Goal: Task Accomplishment & Management: Use online tool/utility

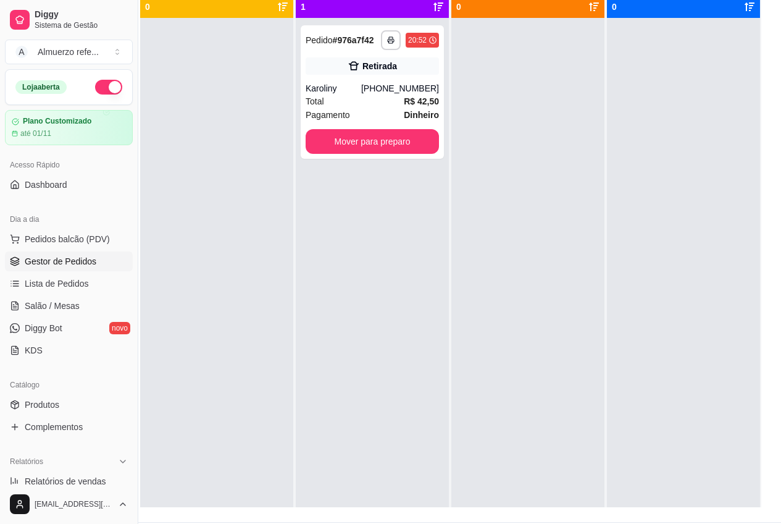
scroll to position [35, 0]
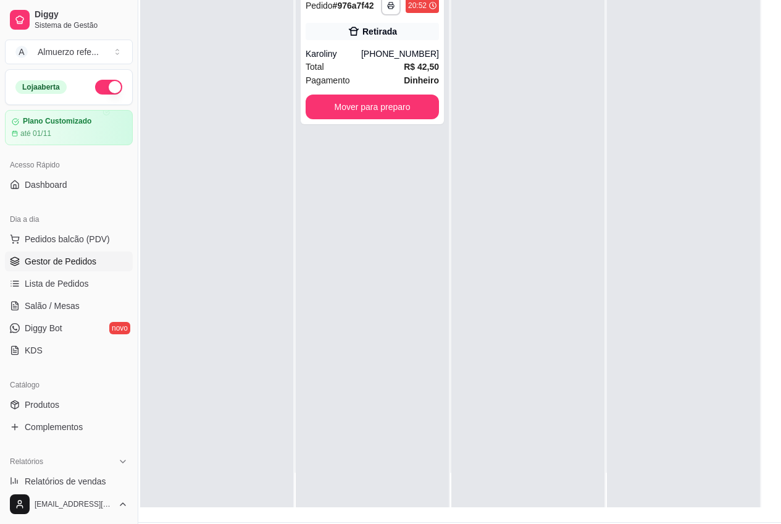
click at [180, 271] on div at bounding box center [216, 245] width 153 height 524
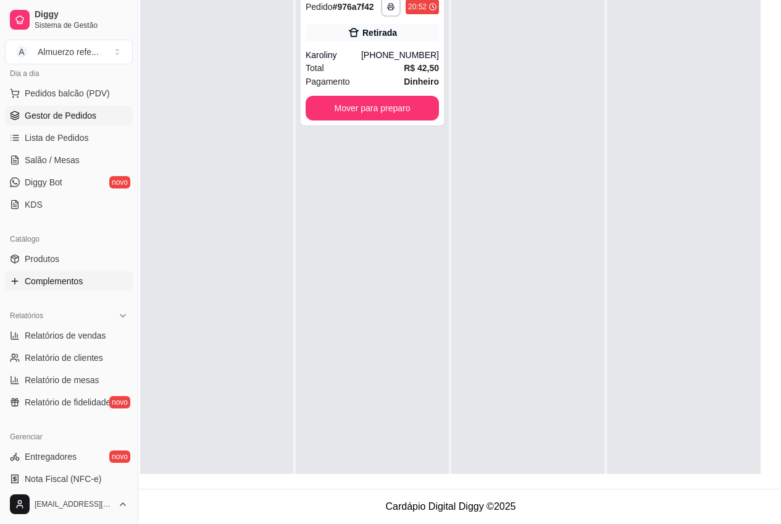
scroll to position [185, 0]
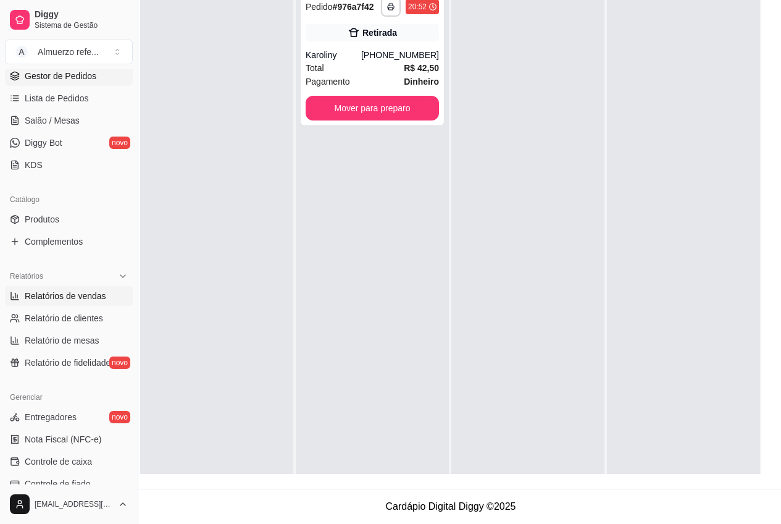
click at [86, 297] on span "Relatórios de vendas" at bounding box center [66, 296] width 82 height 12
select select "ALL"
select select "0"
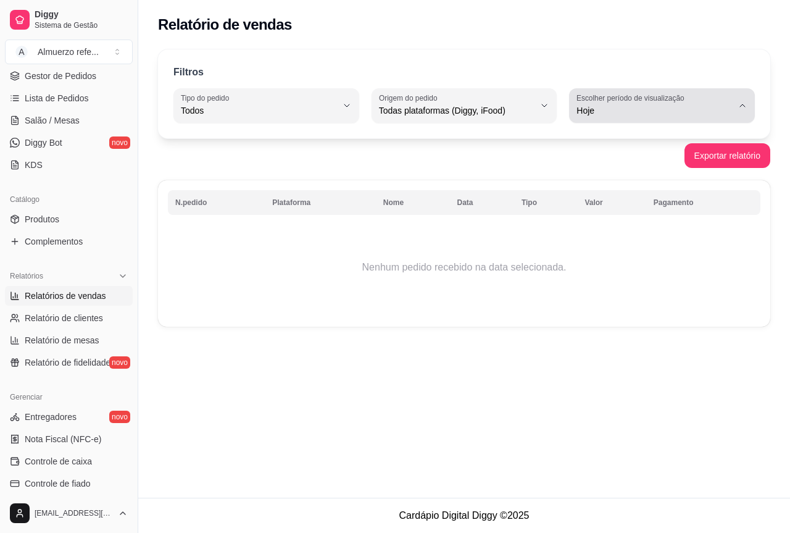
click at [709, 106] on span "Hoje" at bounding box center [655, 110] width 156 height 12
click at [240, 353] on div "Relatório de vendas Filtros ALL Tipo do pedido Todos Entrega Retirada Mesa Cons…" at bounding box center [464, 249] width 652 height 498
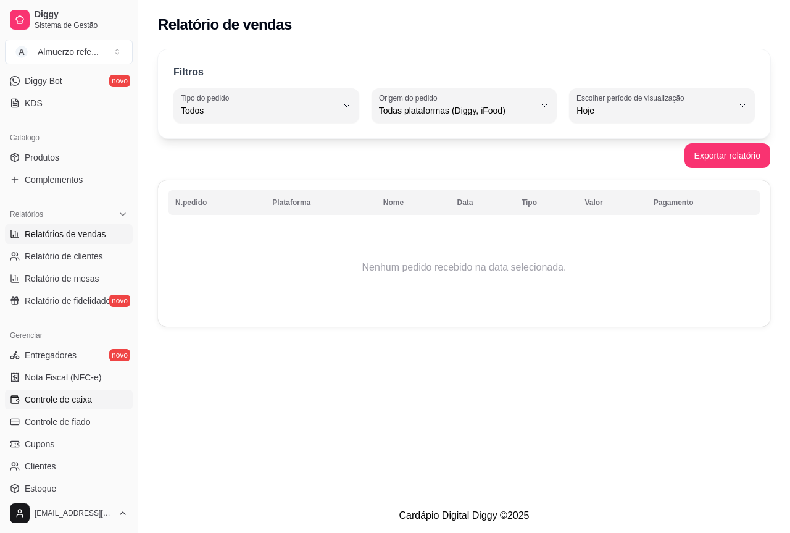
scroll to position [309, 0]
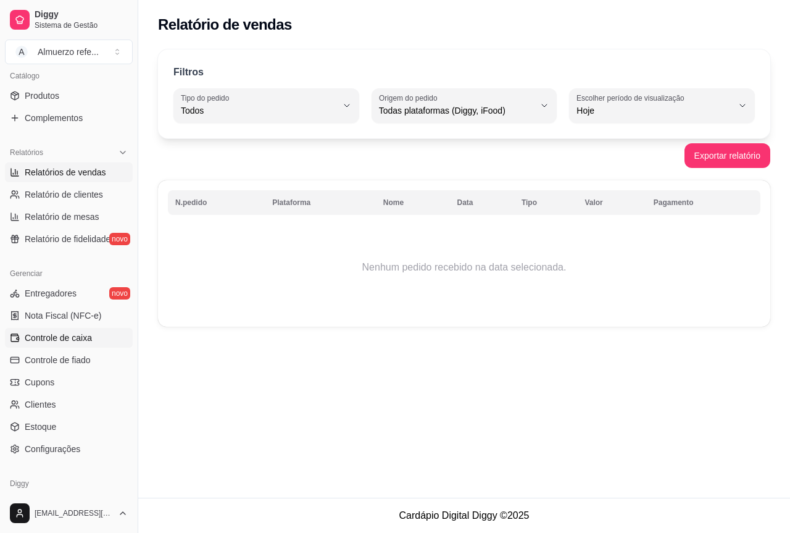
click at [82, 341] on span "Controle de caixa" at bounding box center [58, 338] width 67 height 12
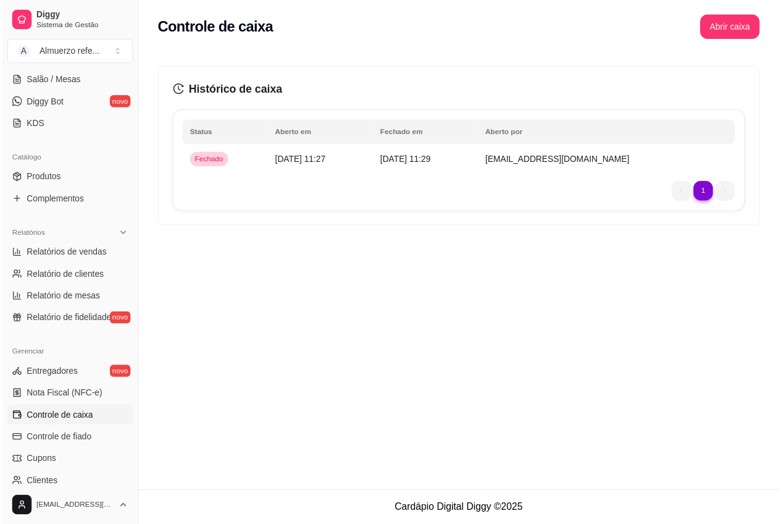
scroll to position [62, 0]
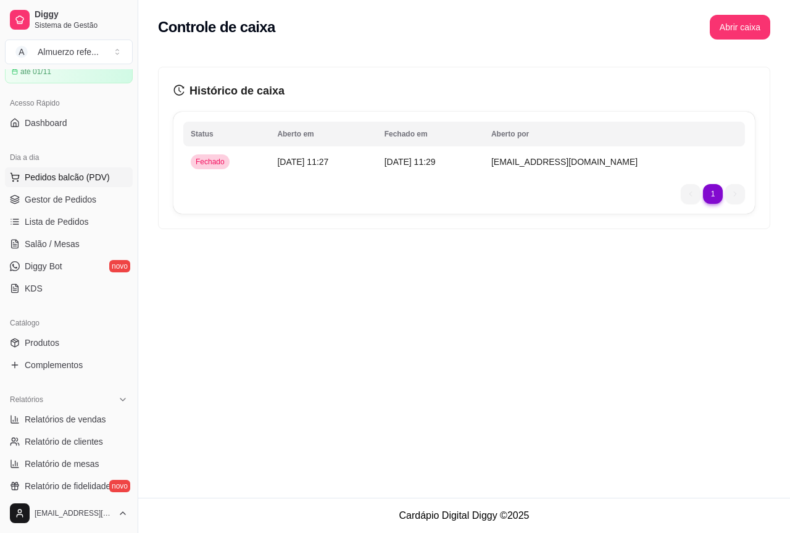
click at [52, 176] on span "Pedidos balcão (PDV)" at bounding box center [67, 177] width 85 height 12
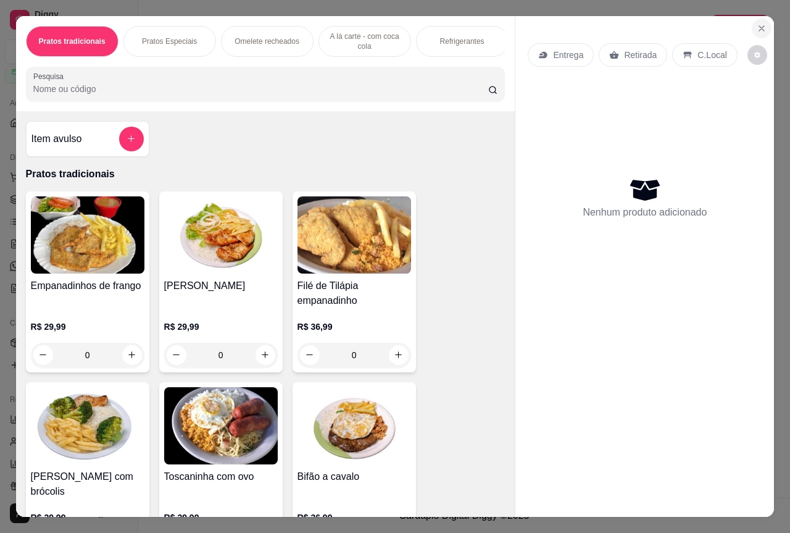
click at [761, 23] on icon "Close" at bounding box center [762, 28] width 10 height 10
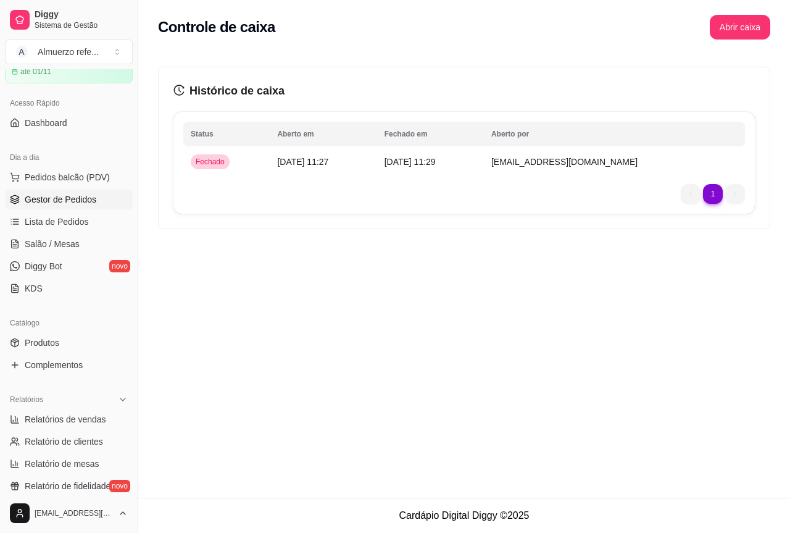
click at [72, 198] on span "Gestor de Pedidos" at bounding box center [61, 199] width 72 height 12
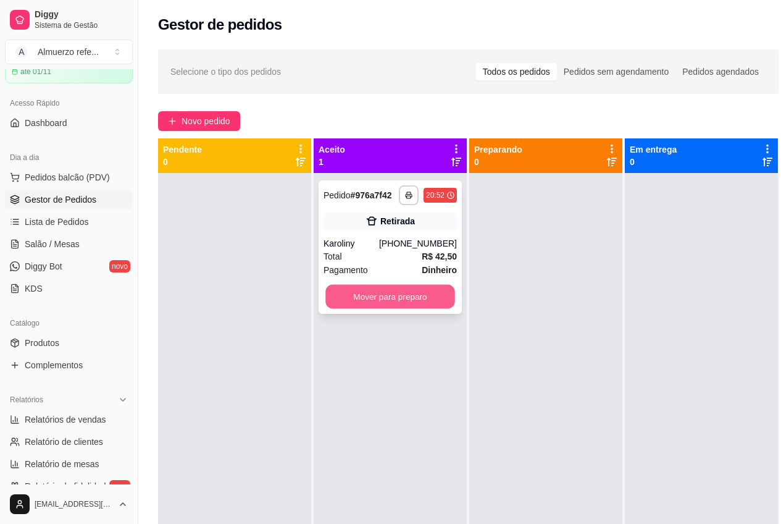
click at [379, 301] on button "Mover para preparo" at bounding box center [390, 297] width 130 height 24
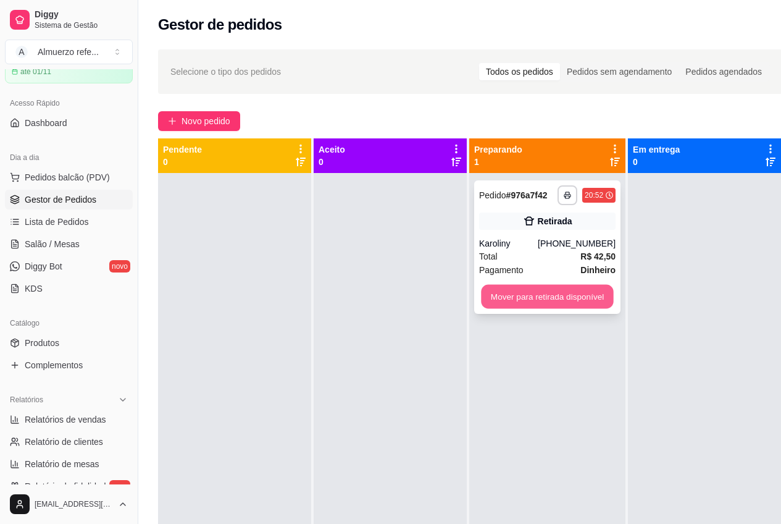
click at [507, 296] on button "Mover para retirada disponível" at bounding box center [547, 297] width 132 height 24
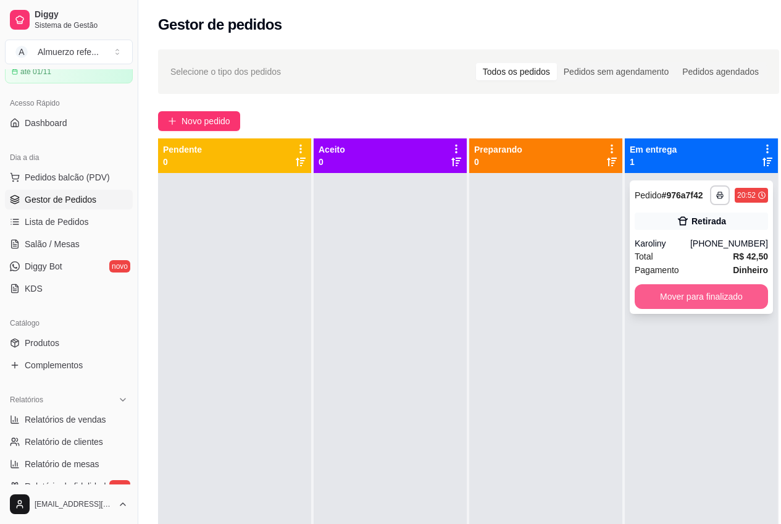
click at [669, 304] on button "Mover para finalizado" at bounding box center [701, 296] width 133 height 25
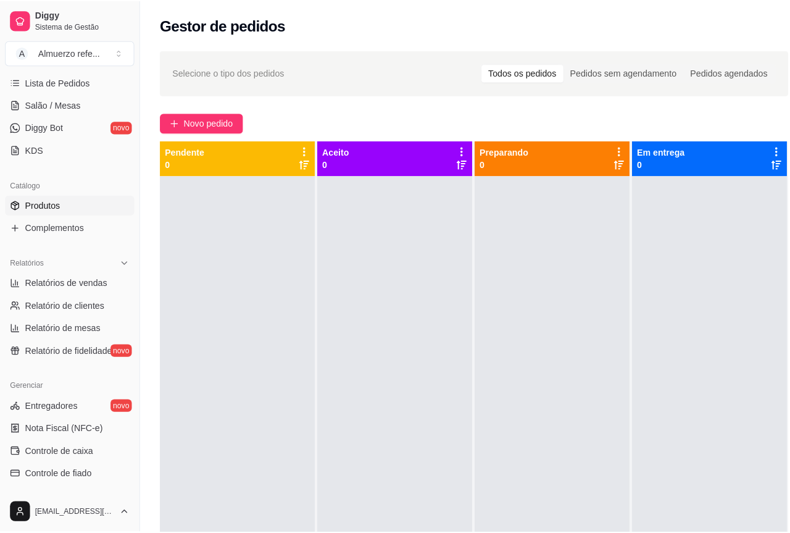
scroll to position [356, 0]
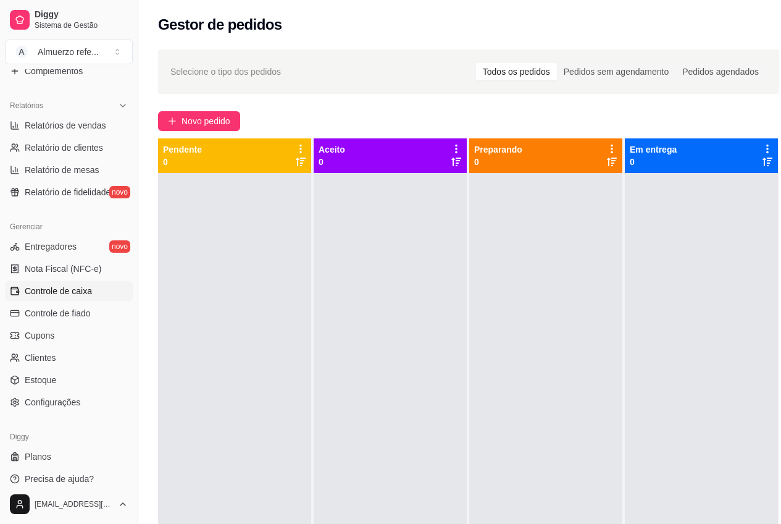
click at [67, 293] on span "Controle de caixa" at bounding box center [58, 291] width 67 height 12
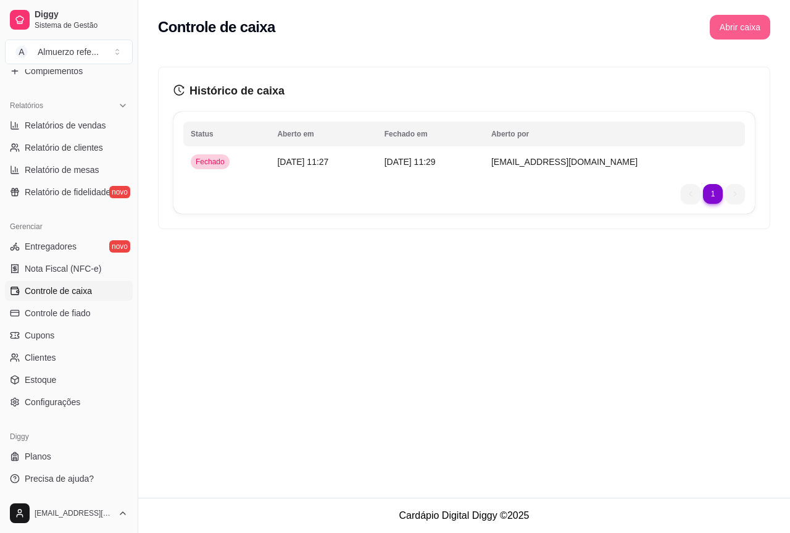
click at [746, 27] on button "Abrir caixa" at bounding box center [740, 27] width 61 height 25
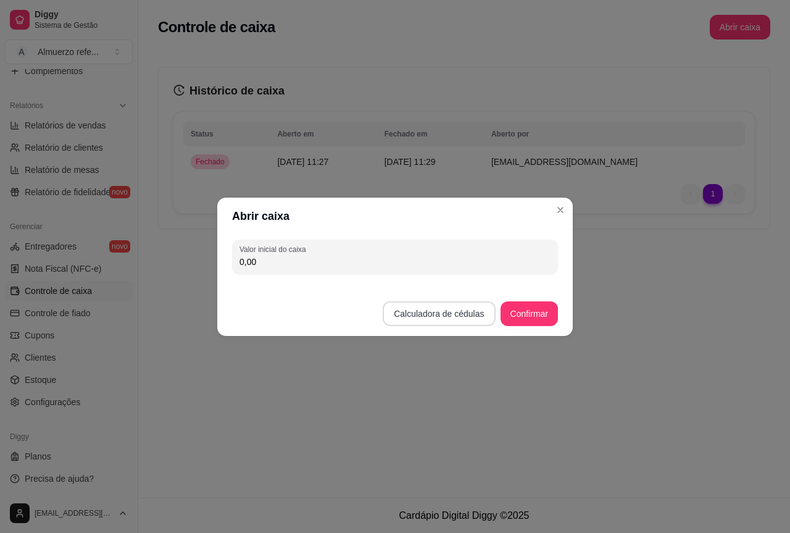
click at [445, 317] on button "Calculadora de cédulas" at bounding box center [439, 313] width 112 height 25
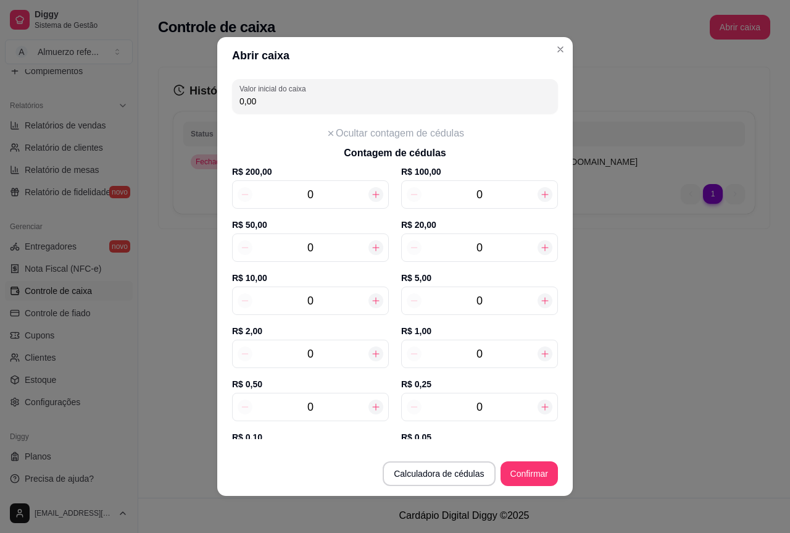
click at [371, 198] on icon at bounding box center [376, 195] width 10 height 10
type input "200,00"
type input "1"
click at [240, 193] on icon at bounding box center [245, 195] width 10 height 10
type input "0,00"
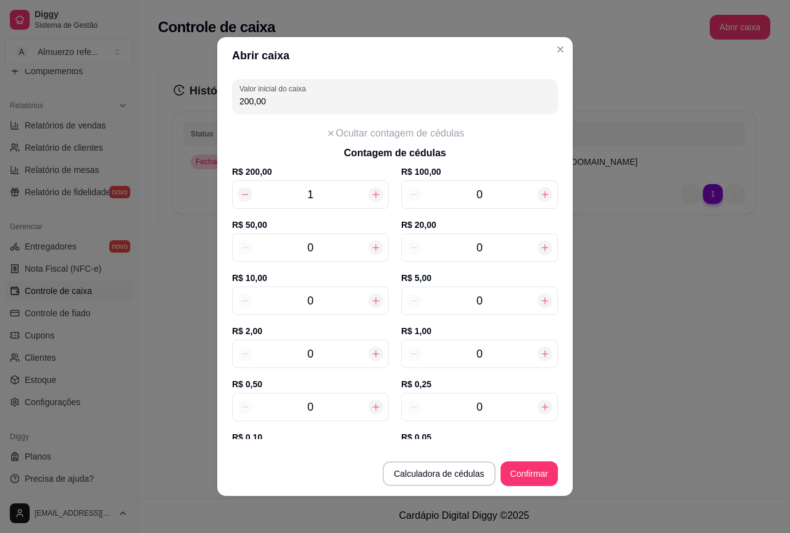
type input "0"
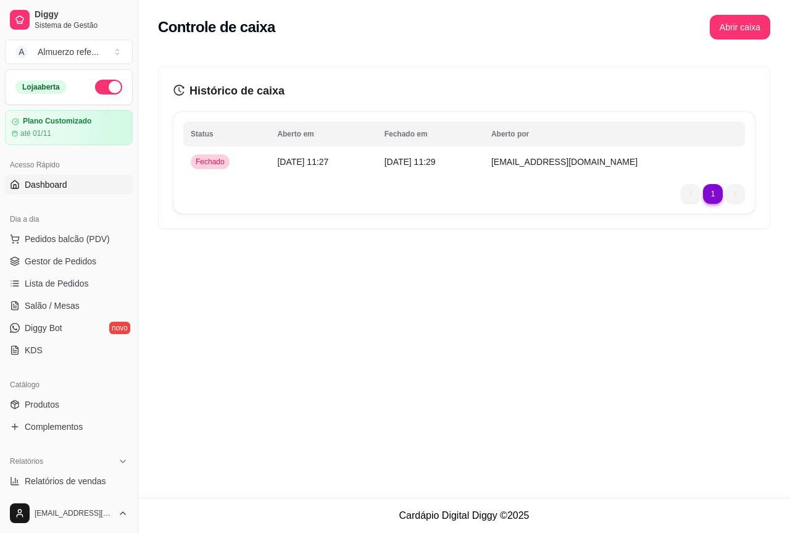
click at [56, 185] on span "Dashboard" at bounding box center [46, 184] width 43 height 12
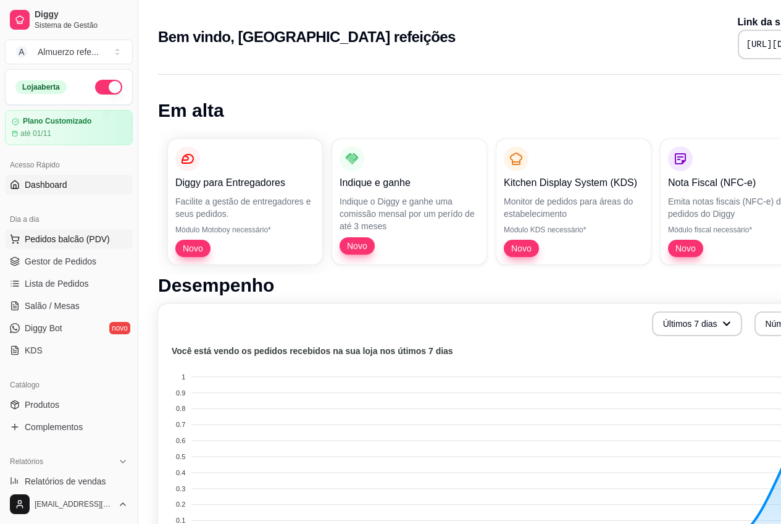
click at [52, 238] on span "Pedidos balcão (PDV)" at bounding box center [67, 239] width 85 height 12
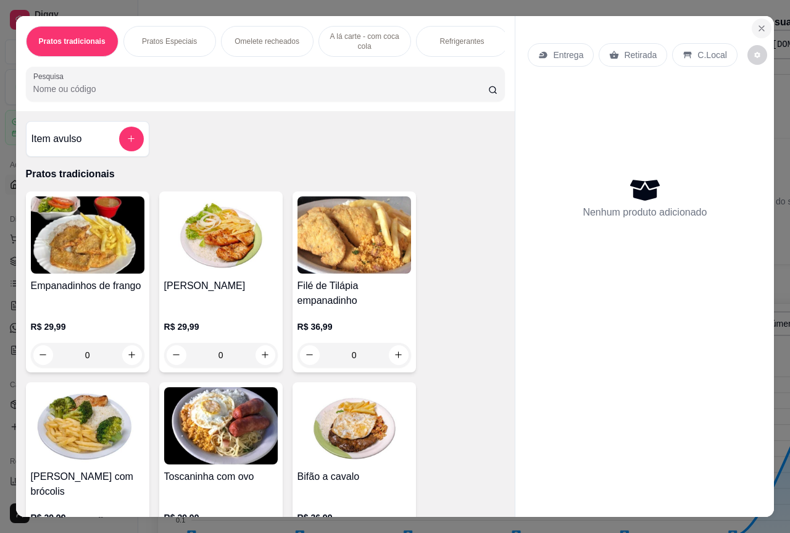
click at [758, 23] on icon "Close" at bounding box center [762, 28] width 10 height 10
